Goal: Register for event/course

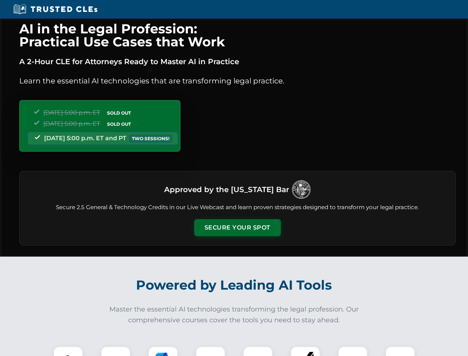
click at [237, 228] on button "Secure Your Spot" at bounding box center [237, 227] width 87 height 17
click at [68, 351] on img at bounding box center [68, 361] width 22 height 22
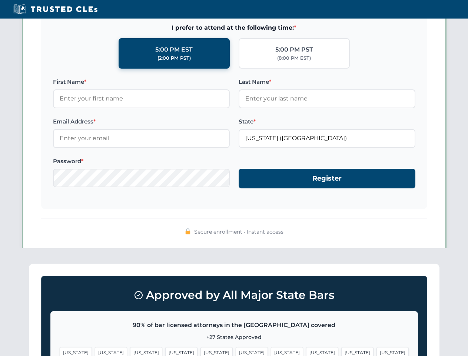
click at [271, 351] on span "[US_STATE]" at bounding box center [287, 352] width 32 height 11
click at [341, 351] on span "[US_STATE]" at bounding box center [357, 352] width 32 height 11
